Goal: Information Seeking & Learning: Learn about a topic

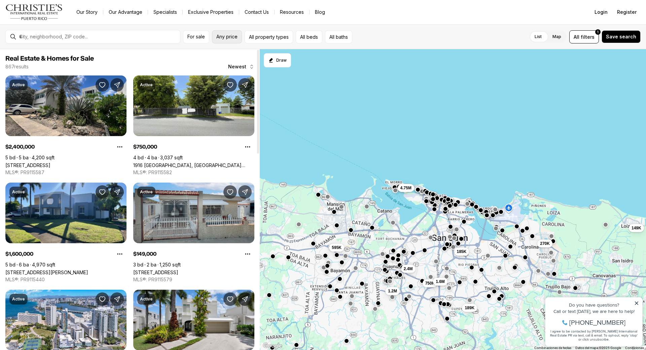
click at [231, 38] on span "Any price" at bounding box center [226, 36] width 21 height 5
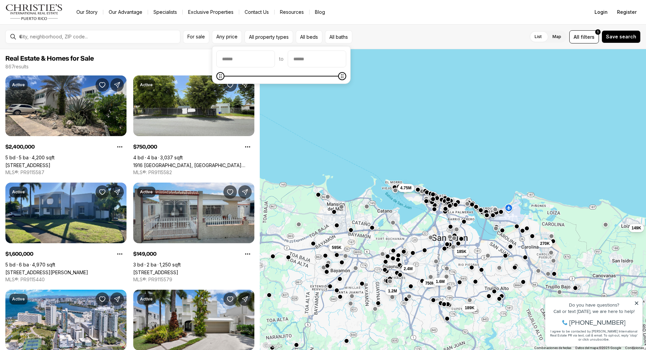
click at [230, 52] on input "priceMin" at bounding box center [246, 59] width 58 height 16
type input "*******"
click at [331, 60] on input "priceMax" at bounding box center [317, 59] width 58 height 16
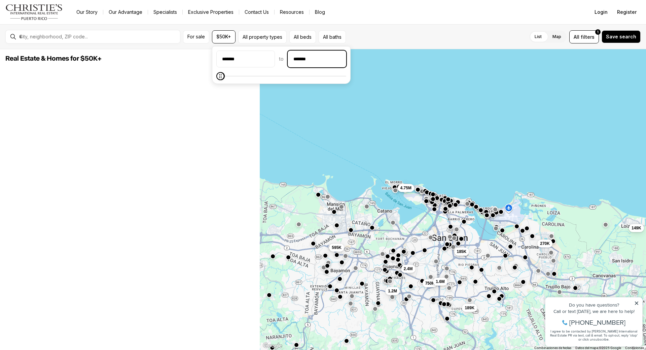
type input "********"
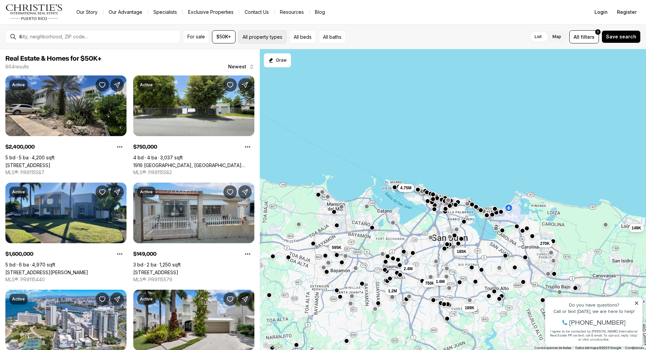
click at [280, 36] on button "All property types" at bounding box center [262, 36] width 48 height 13
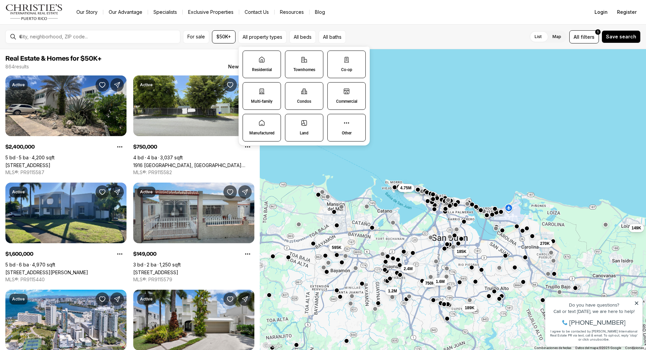
click at [264, 69] on p "Residential" at bounding box center [262, 69] width 20 height 5
click at [250, 58] on button "Residential" at bounding box center [246, 54] width 7 height 7
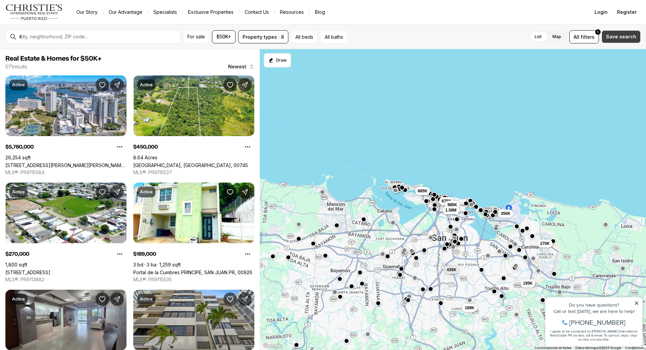
click at [619, 33] on button "Save search" at bounding box center [621, 36] width 39 height 13
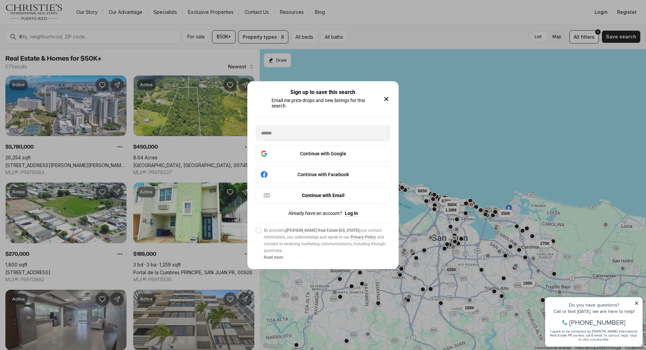
click at [386, 97] on icon "button" at bounding box center [386, 99] width 8 height 8
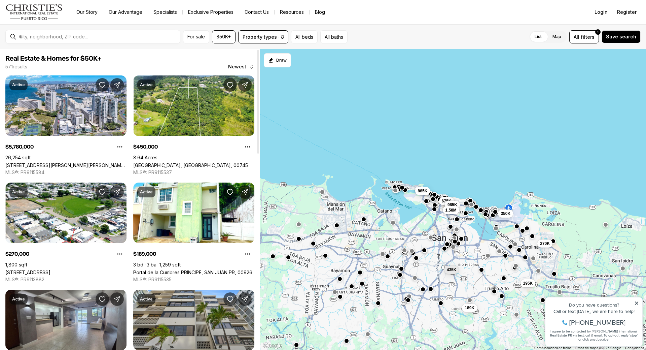
click at [90, 41] on div at bounding box center [98, 36] width 164 height 11
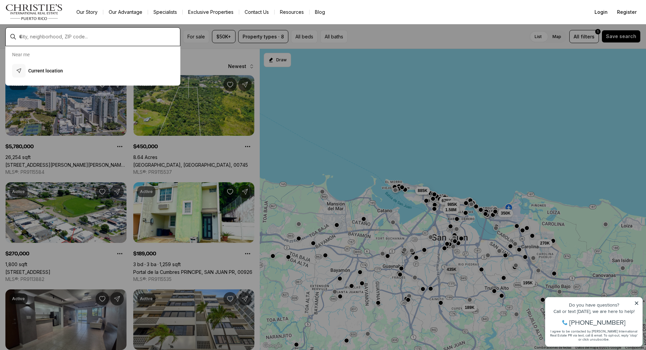
click at [91, 38] on input "text" at bounding box center [98, 37] width 158 height 6
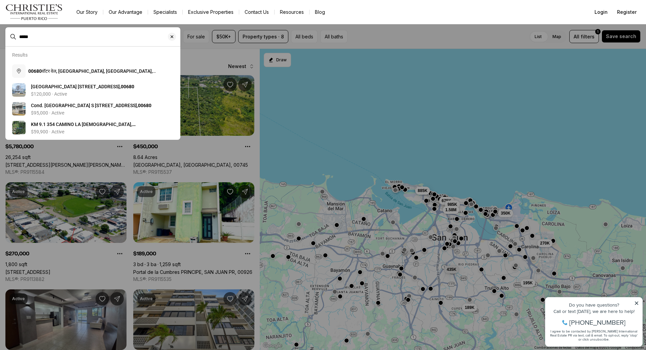
type input "*****"
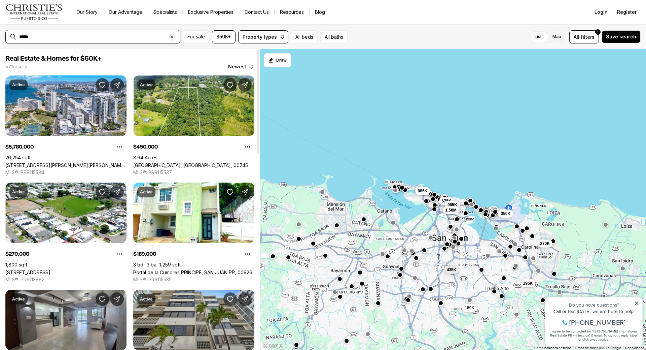
click at [80, 38] on input "*****" at bounding box center [98, 37] width 158 height 6
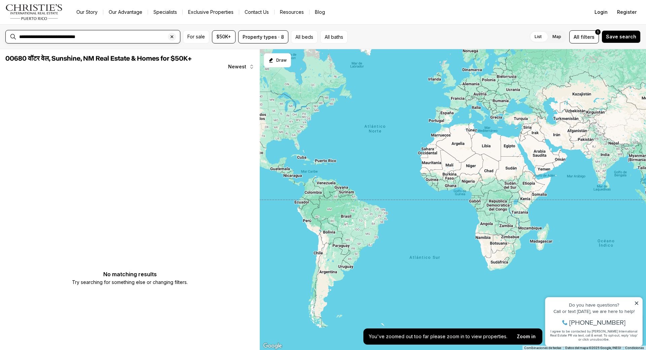
click at [109, 36] on input "**********" at bounding box center [98, 37] width 158 height 6
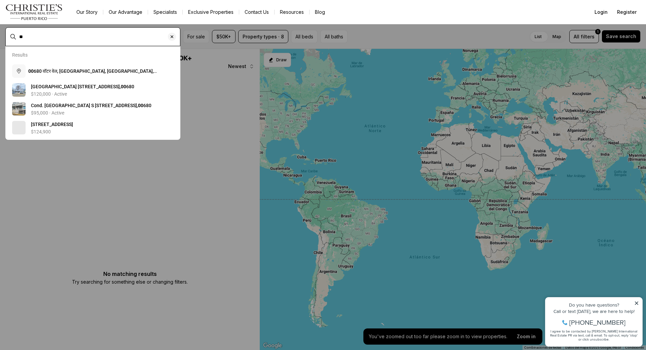
type input "*"
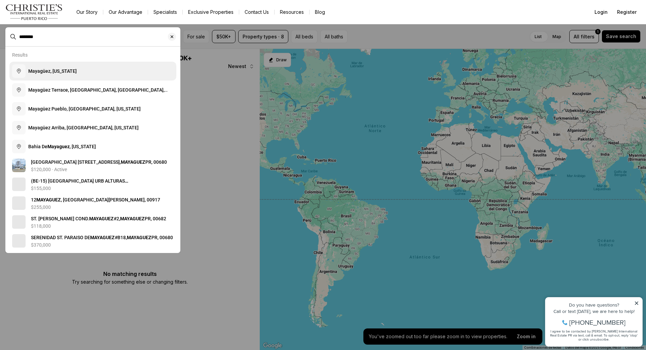
type input "********"
click at [95, 71] on button "Mayagüez, [US_STATE]" at bounding box center [92, 71] width 167 height 19
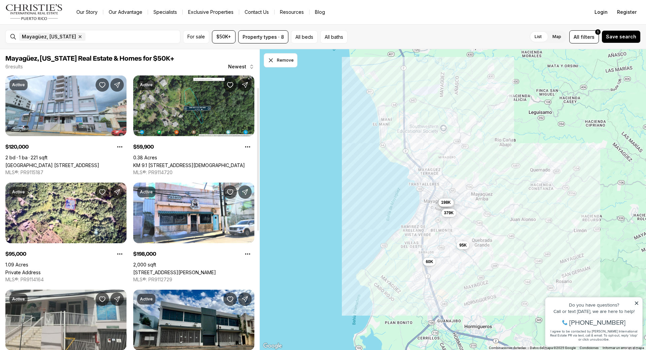
drag, startPoint x: 260, startPoint y: 137, endPoint x: 182, endPoint y: 6, distance: 152.6
click at [259, 88] on div at bounding box center [258, 159] width 2 height 143
click at [79, 37] on icon "button" at bounding box center [80, 37] width 2 height 2
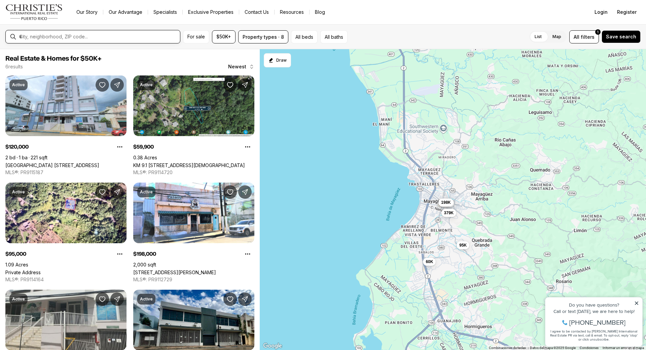
click at [76, 37] on input "text" at bounding box center [98, 37] width 158 height 6
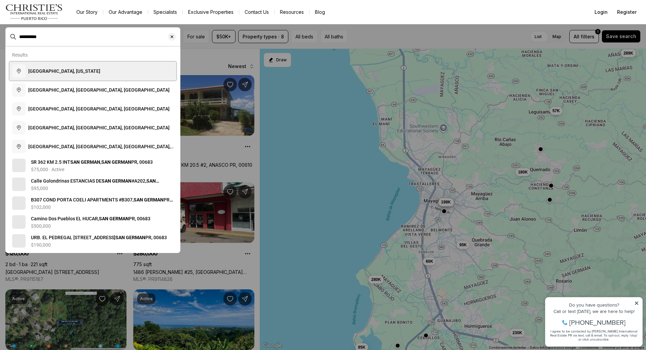
click at [83, 72] on button "[GEOGRAPHIC_DATA], [US_STATE]" at bounding box center [92, 71] width 167 height 19
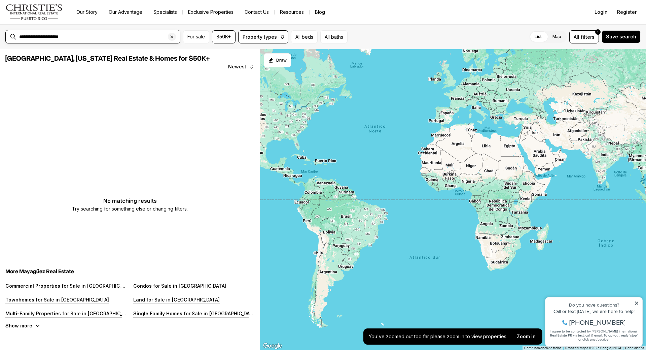
drag, startPoint x: 81, startPoint y: 37, endPoint x: 0, endPoint y: 21, distance: 82.5
click at [0, 21] on div "**********" at bounding box center [323, 175] width 646 height 350
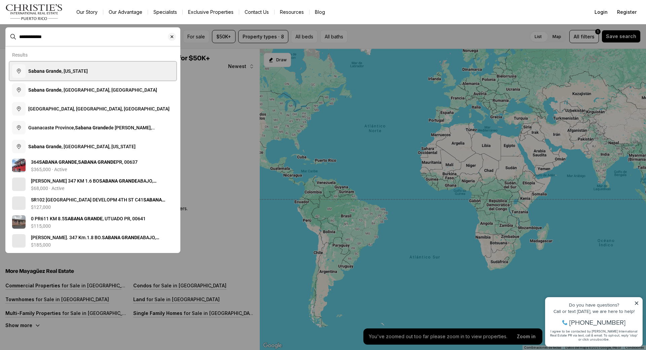
click at [75, 73] on span "[GEOGRAPHIC_DATA] , [US_STATE]" at bounding box center [58, 70] width 60 height 5
type input "**********"
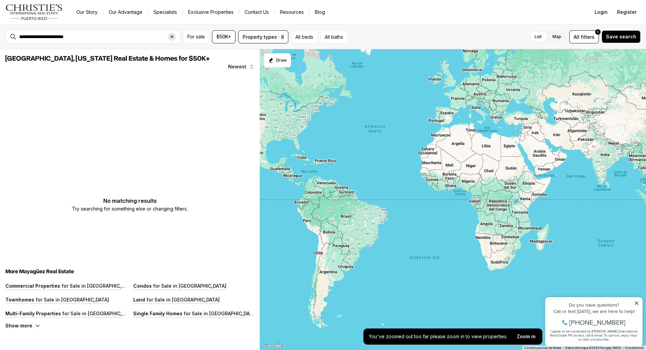
click at [171, 34] on div "Clear search input" at bounding box center [172, 37] width 8 height 8
click at [131, 37] on input "text" at bounding box center [98, 37] width 158 height 6
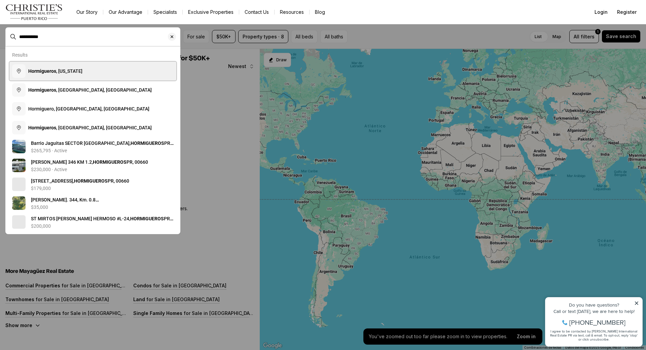
click at [105, 72] on button "Hormigueros , [US_STATE]" at bounding box center [92, 71] width 167 height 19
type input "**********"
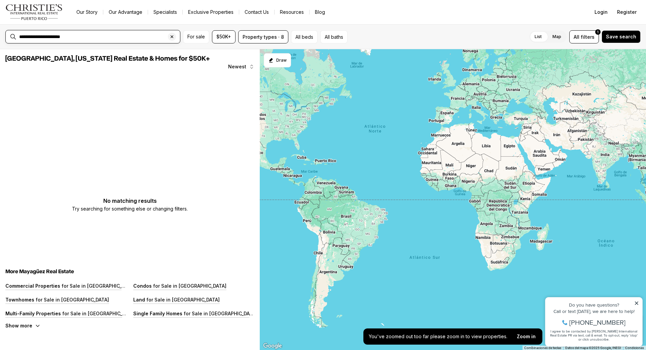
click at [123, 36] on input "**********" at bounding box center [98, 37] width 158 height 6
click at [124, 35] on input "text" at bounding box center [98, 37] width 158 height 6
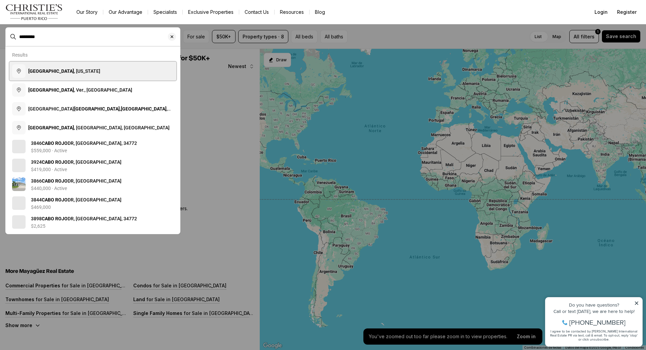
click at [95, 68] on button "[GEOGRAPHIC_DATA] , [US_STATE]" at bounding box center [92, 71] width 167 height 19
type input "**********"
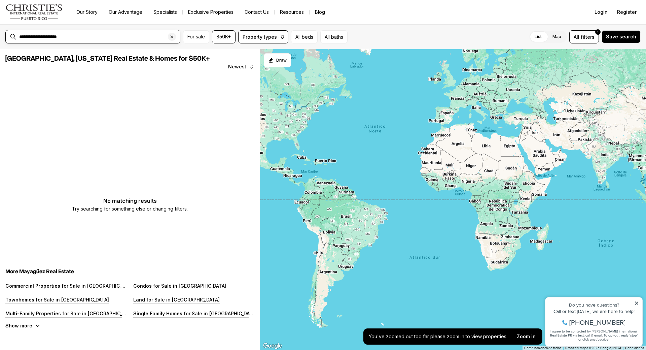
click at [86, 33] on div "**********" at bounding box center [98, 36] width 164 height 11
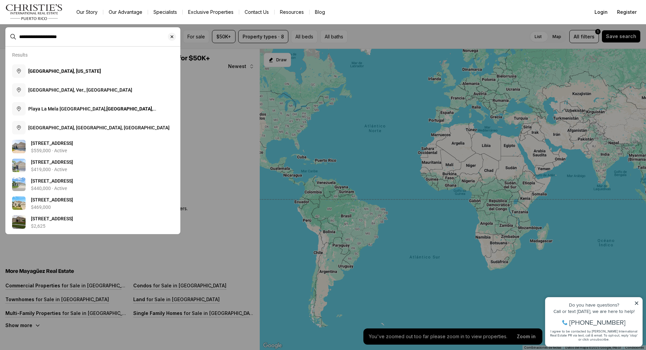
drag, startPoint x: 85, startPoint y: 33, endPoint x: 0, endPoint y: 24, distance: 85.7
click at [0, 24] on div "**********" at bounding box center [323, 175] width 646 height 350
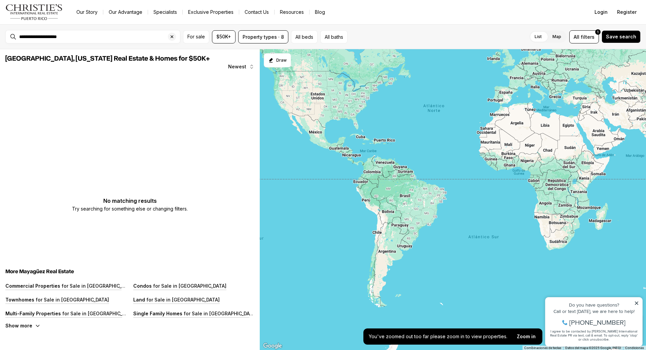
drag, startPoint x: 390, startPoint y: 224, endPoint x: 386, endPoint y: 161, distance: 63.1
click at [452, 202] on div at bounding box center [453, 199] width 387 height 301
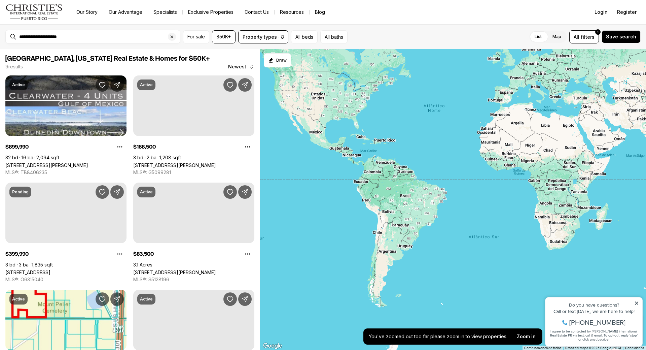
click at [384, 150] on div at bounding box center [453, 199] width 387 height 301
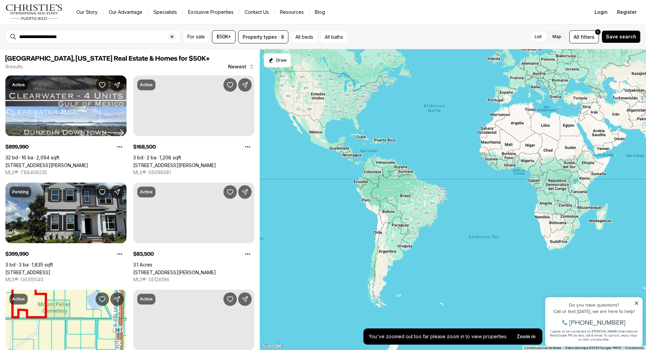
click at [387, 146] on div at bounding box center [453, 199] width 387 height 301
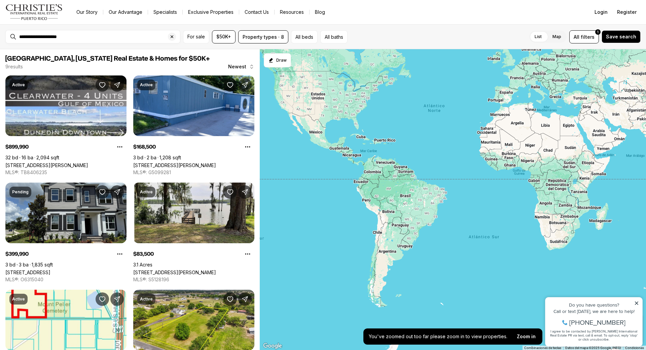
click at [387, 146] on div at bounding box center [453, 199] width 387 height 301
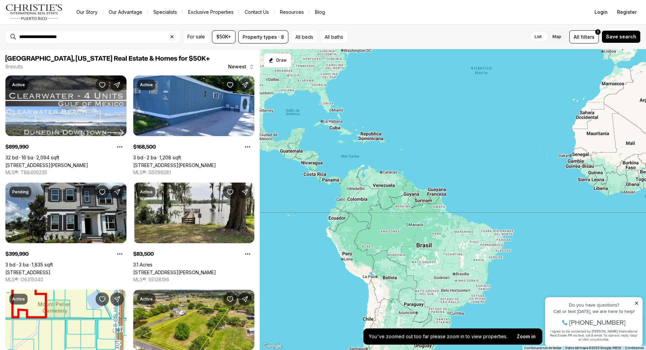
click at [387, 146] on div at bounding box center [453, 199] width 387 height 301
click at [387, 145] on div at bounding box center [453, 199] width 387 height 301
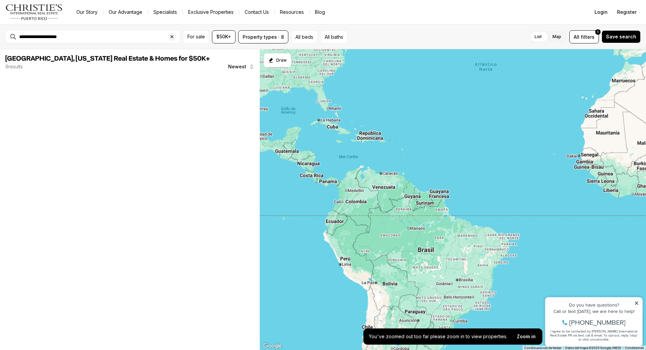
click at [387, 145] on div at bounding box center [453, 199] width 387 height 301
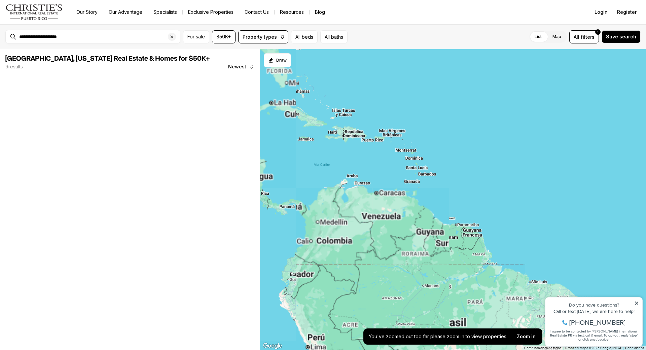
click at [387, 145] on div at bounding box center [453, 199] width 387 height 301
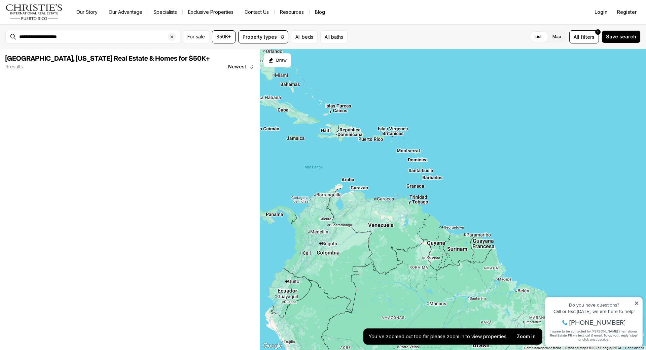
click at [387, 145] on div at bounding box center [453, 199] width 387 height 301
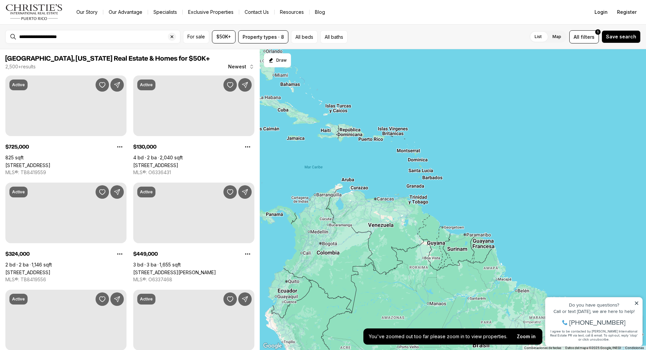
click at [387, 145] on div at bounding box center [453, 199] width 387 height 301
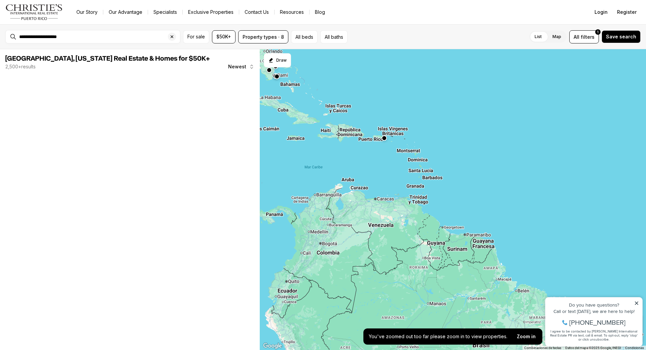
click at [387, 145] on div at bounding box center [453, 199] width 387 height 301
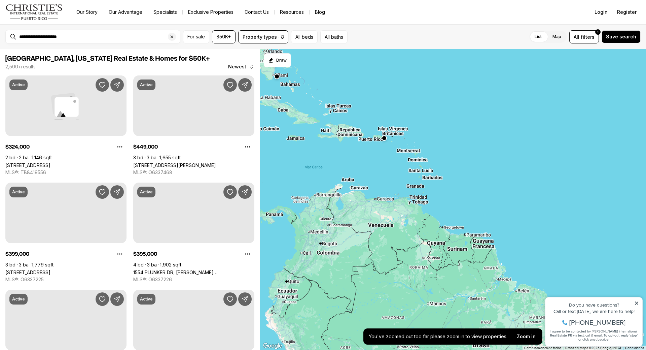
click at [387, 145] on div at bounding box center [453, 199] width 387 height 301
click at [379, 139] on div at bounding box center [453, 199] width 387 height 301
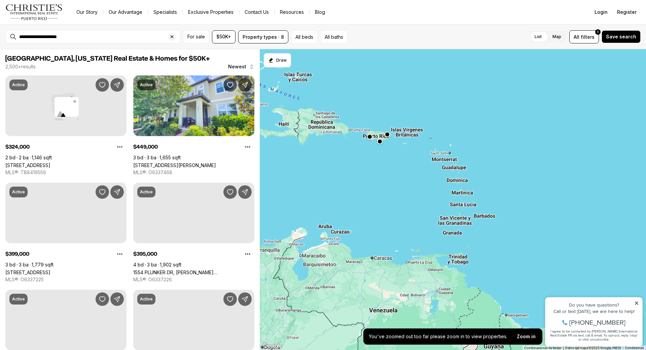
click at [379, 139] on button "button" at bounding box center [379, 141] width 5 height 5
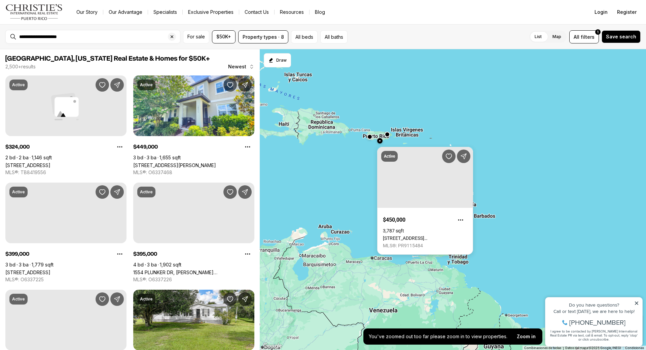
click at [379, 139] on button "button" at bounding box center [379, 140] width 5 height 5
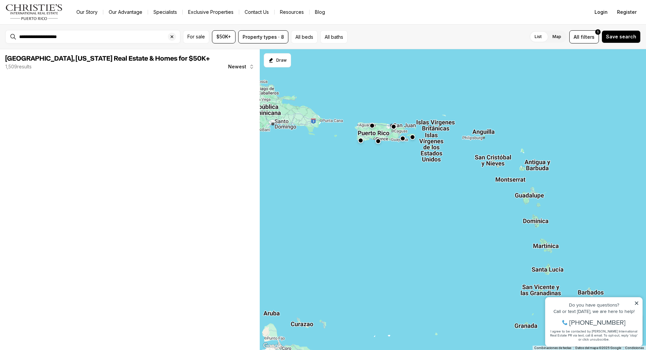
click at [371, 136] on div at bounding box center [453, 199] width 387 height 301
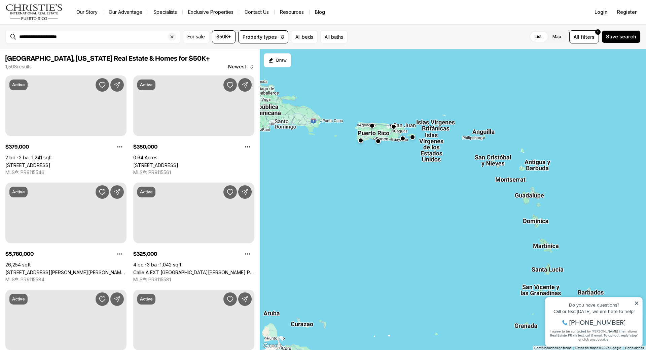
click at [371, 136] on div at bounding box center [453, 199] width 387 height 301
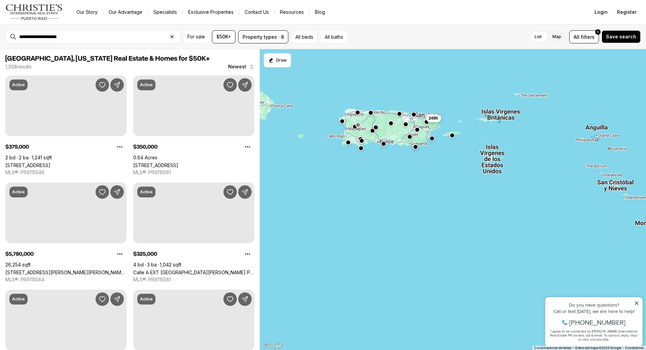
click at [349, 135] on div "249K" at bounding box center [453, 199] width 387 height 301
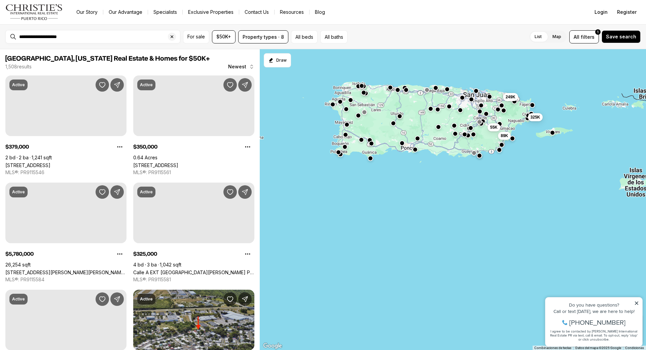
click at [349, 135] on div "249K 89K 55K 325K" at bounding box center [453, 199] width 387 height 301
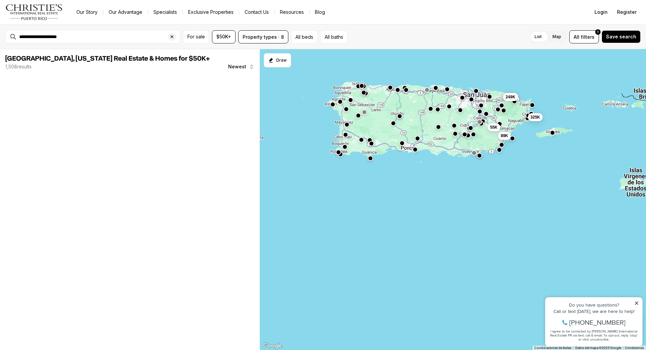
click at [349, 135] on div "249K 89K 55K 325K" at bounding box center [453, 199] width 387 height 301
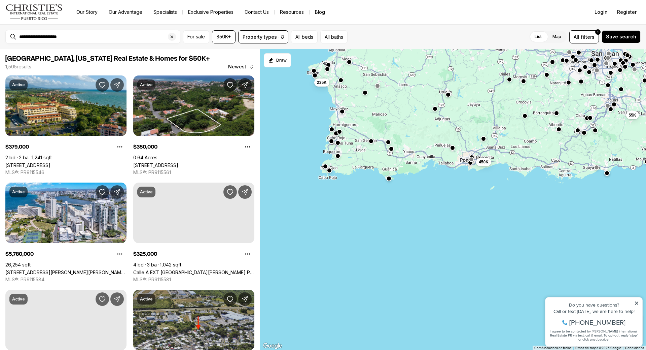
click at [349, 135] on div "55K 450K 235K" at bounding box center [453, 199] width 387 height 301
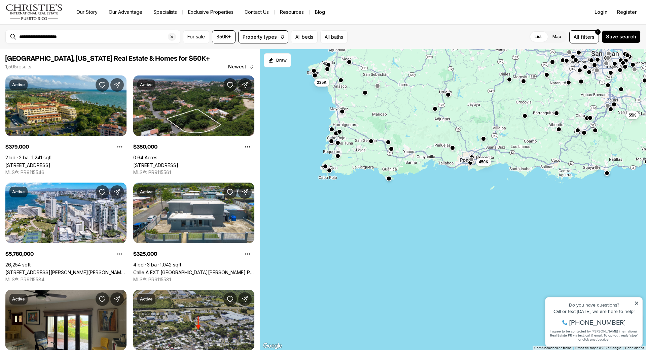
click at [349, 135] on div "55K 450K 235K" at bounding box center [453, 199] width 387 height 301
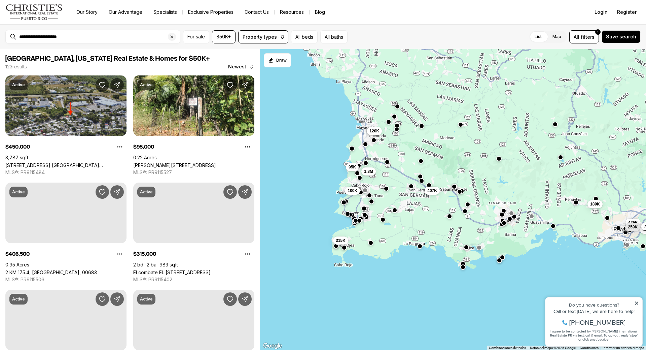
drag, startPoint x: 349, startPoint y: 135, endPoint x: 386, endPoint y: 181, distance: 58.9
click at [386, 181] on div "315K 120K 407K 450K 189K 330K 95K 1.8M 100K 425K 259K 70K" at bounding box center [453, 199] width 387 height 301
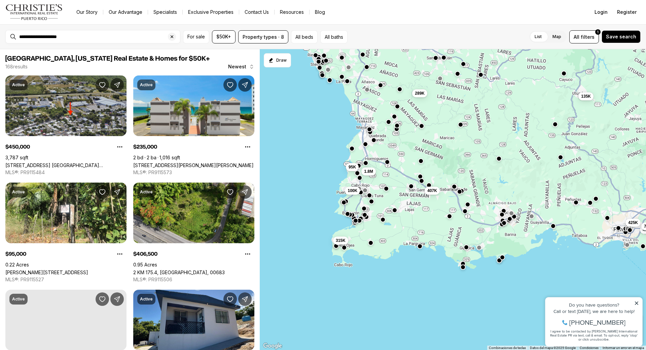
click at [386, 154] on div "315K 407K 450K 95K 1.8M 100K 425K 70K 289K 135K" at bounding box center [453, 199] width 387 height 301
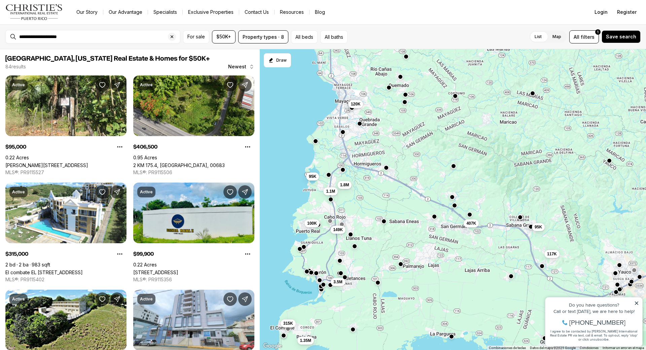
click at [387, 171] on div "95K 117K 3.5M 1.35M 315K 120K 407K 95K 1.1M 1.8M 100K 149K" at bounding box center [453, 199] width 387 height 301
click at [344, 168] on button "button" at bounding box center [342, 168] width 5 height 5
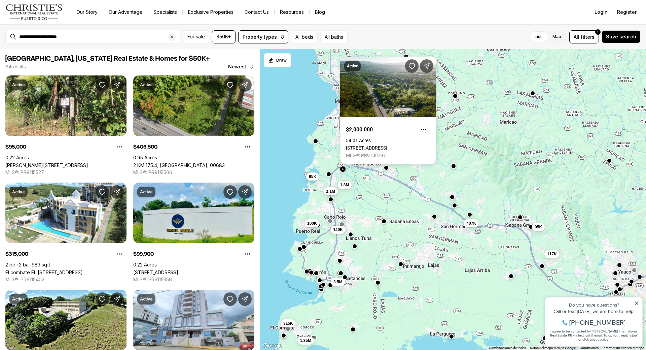
click at [330, 175] on button "button" at bounding box center [328, 173] width 5 height 5
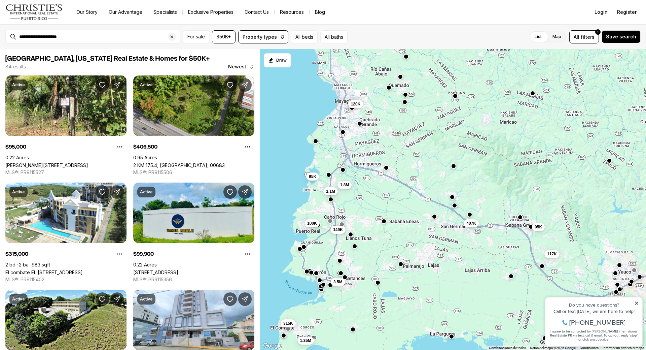
click at [381, 190] on div "95K 117K 3.5M 1.35M 315K 120K 407K 95K 1.1M 1.8M 100K 149K" at bounding box center [453, 199] width 387 height 301
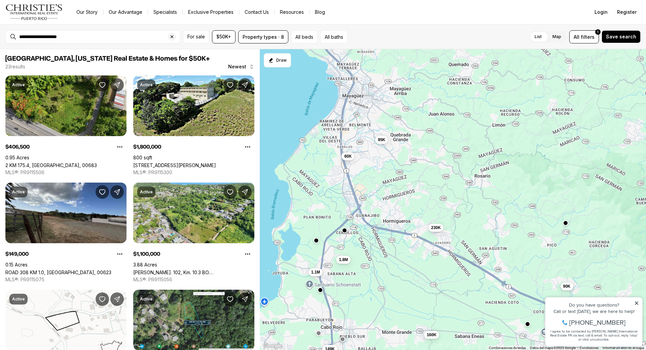
drag, startPoint x: 318, startPoint y: 160, endPoint x: 360, endPoint y: 244, distance: 94.3
click at [360, 244] on div "407K 1.1M 1.8M 149K 95K 60K 160K 295K 160K 110K 230K 90K" at bounding box center [453, 199] width 387 height 301
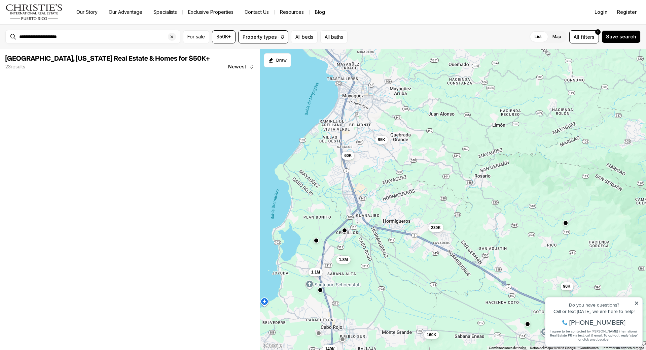
click at [352, 160] on div "60K" at bounding box center [348, 156] width 13 height 8
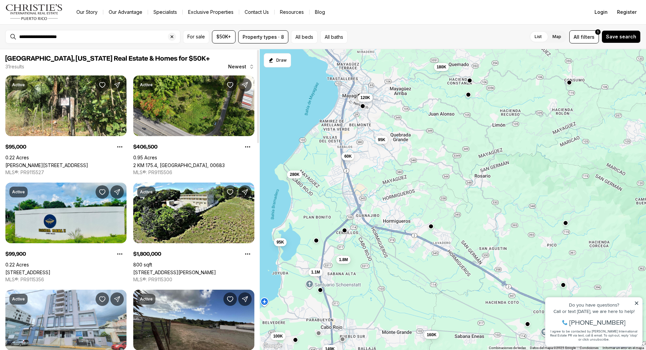
drag, startPoint x: 258, startPoint y: 101, endPoint x: 279, endPoint y: 48, distance: 57.3
click at [259, 50] on div at bounding box center [258, 96] width 2 height 93
click at [384, 144] on div "407K 1.1M 1.8M 149K 95K 60K 160K 95K 100K 120K 280K 180K" at bounding box center [453, 199] width 387 height 301
click at [382, 136] on span "95K" at bounding box center [381, 138] width 7 height 5
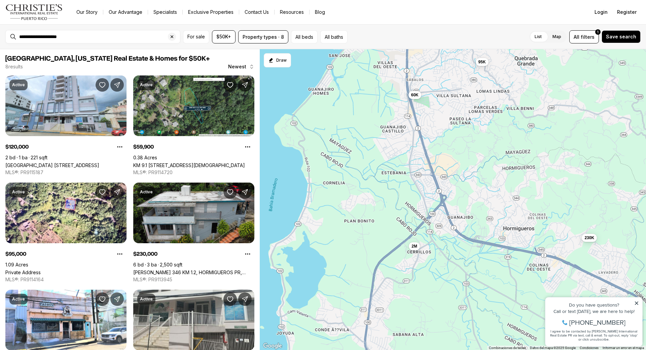
drag, startPoint x: 355, startPoint y: 194, endPoint x: 465, endPoint y: 117, distance: 133.7
click at [465, 117] on div "95K 60K 2M 230K 120K 95K 198K 379K" at bounding box center [453, 199] width 387 height 301
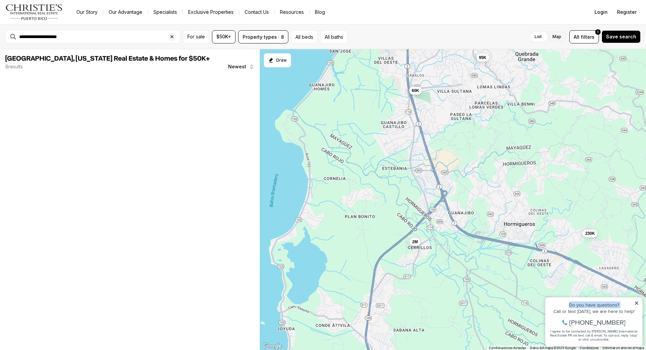
drag, startPoint x: 547, startPoint y: 308, endPoint x: 450, endPoint y: 135, distance: 198.5
click html "Property added to favorites View 3 saved properties Property added to favorites…"
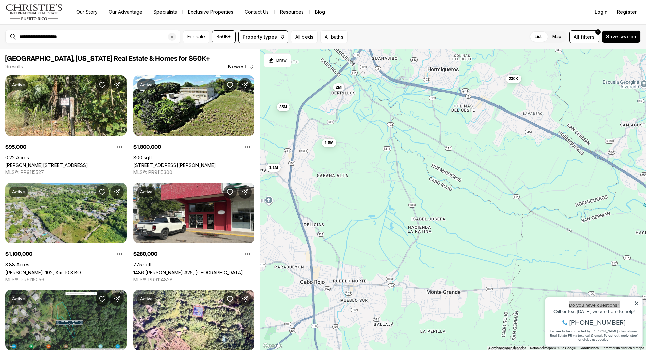
drag, startPoint x: 469, startPoint y: 292, endPoint x: 392, endPoint y: 135, distance: 174.7
click at [392, 136] on div "95K 60K 2M 230K 95K 1.8M 1.1M 280K 35M" at bounding box center [453, 199] width 387 height 301
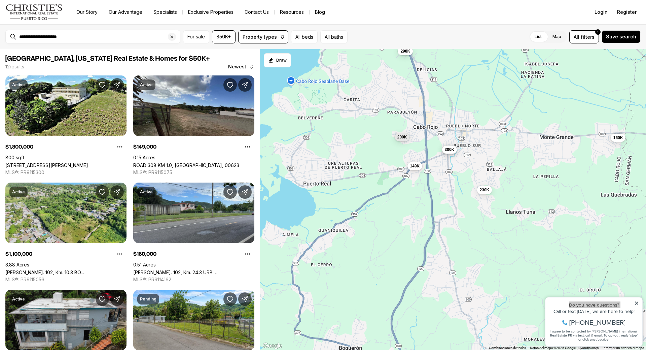
drag, startPoint x: 426, startPoint y: 212, endPoint x: 537, endPoint y: 59, distance: 189.5
click at [537, 59] on div "2M 230K 1.8M 1.1M 35M 149K 160K 155K 300K 230K 298K 200K" at bounding box center [453, 199] width 387 height 301
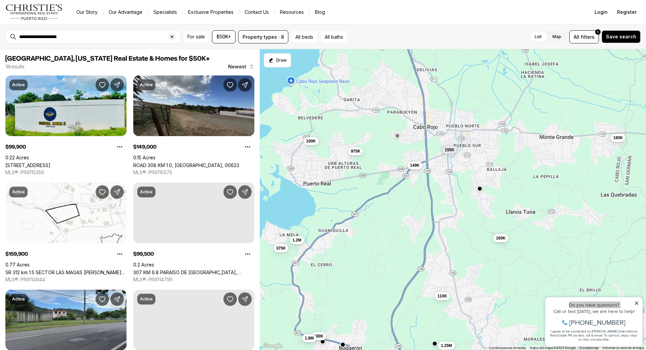
click at [411, 165] on span "149K" at bounding box center [415, 165] width 10 height 5
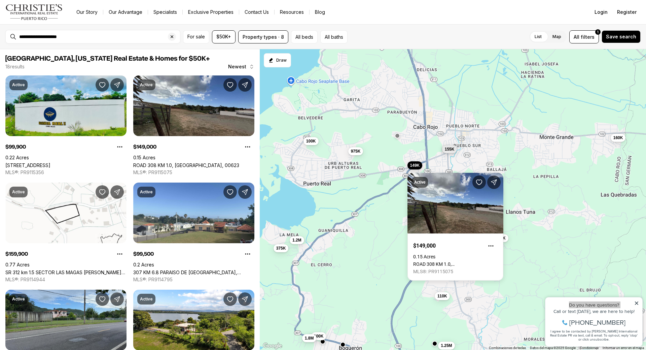
click at [450, 152] on button "155K" at bounding box center [449, 149] width 15 height 8
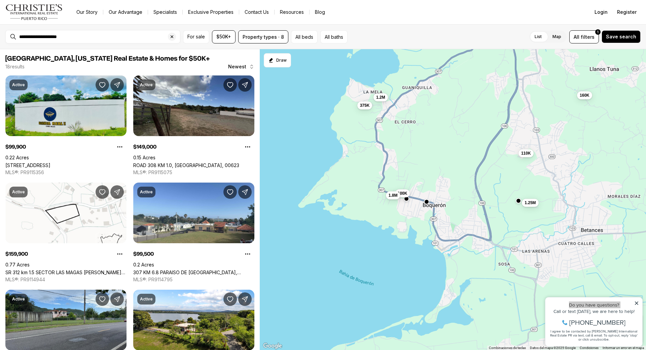
drag, startPoint x: 491, startPoint y: 192, endPoint x: 570, endPoint y: 80, distance: 136.0
click at [570, 80] on div "149K 160K 155K 100K 160K 100K 1.2M 1.25M 110K 375K 1.8M 975K" at bounding box center [453, 199] width 387 height 301
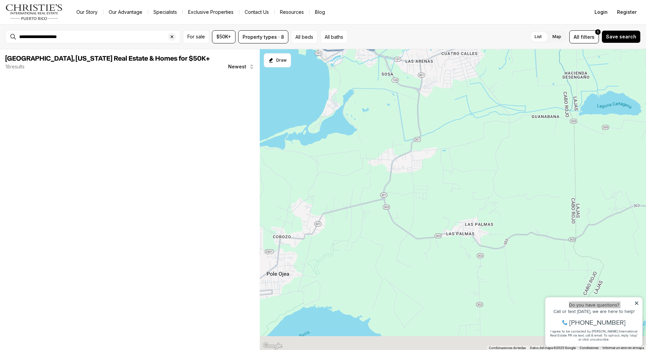
drag, startPoint x: 480, startPoint y: 161, endPoint x: 429, endPoint y: 49, distance: 122.9
click at [429, 49] on div "160K 100K 1.2M 1.25M 110K 375K 1.8M" at bounding box center [453, 199] width 387 height 301
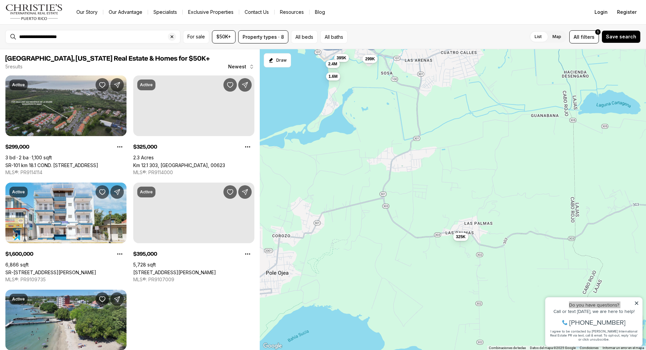
click at [321, 205] on div "299K 1.6M 395K 2.4M 325K" at bounding box center [453, 199] width 387 height 301
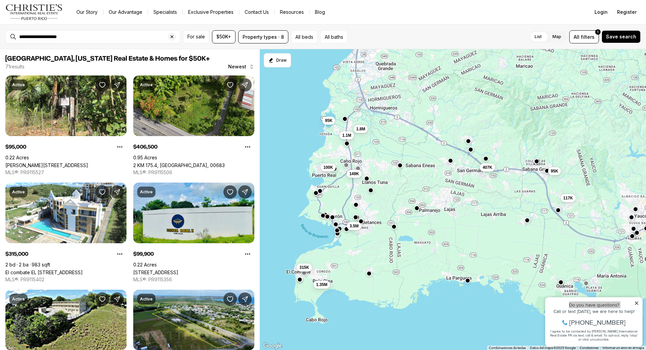
drag, startPoint x: 357, startPoint y: 143, endPoint x: 357, endPoint y: 192, distance: 49.2
click at [357, 192] on div "3.5M 1.35M 95K 129K 407K 117K 315K 100K 95K 1.8M 1.1M 149K" at bounding box center [453, 199] width 387 height 301
click at [370, 275] on button "button" at bounding box center [369, 273] width 5 height 5
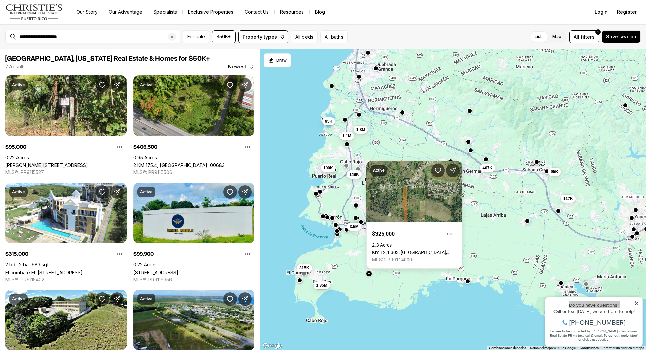
click at [469, 285] on div "3.5M 1.35M 95K 129K 407K 117K 315K 100K 95K 1.8M 1.1M 149K" at bounding box center [453, 199] width 387 height 301
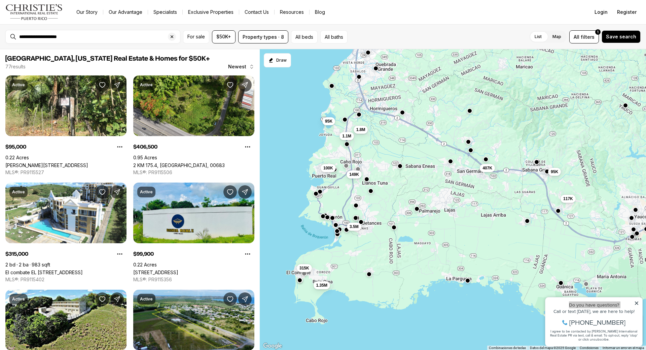
click at [468, 283] on div at bounding box center [467, 280] width 5 height 5
click at [468, 279] on button "button" at bounding box center [467, 280] width 5 height 5
